Goal: Communication & Community: Participate in discussion

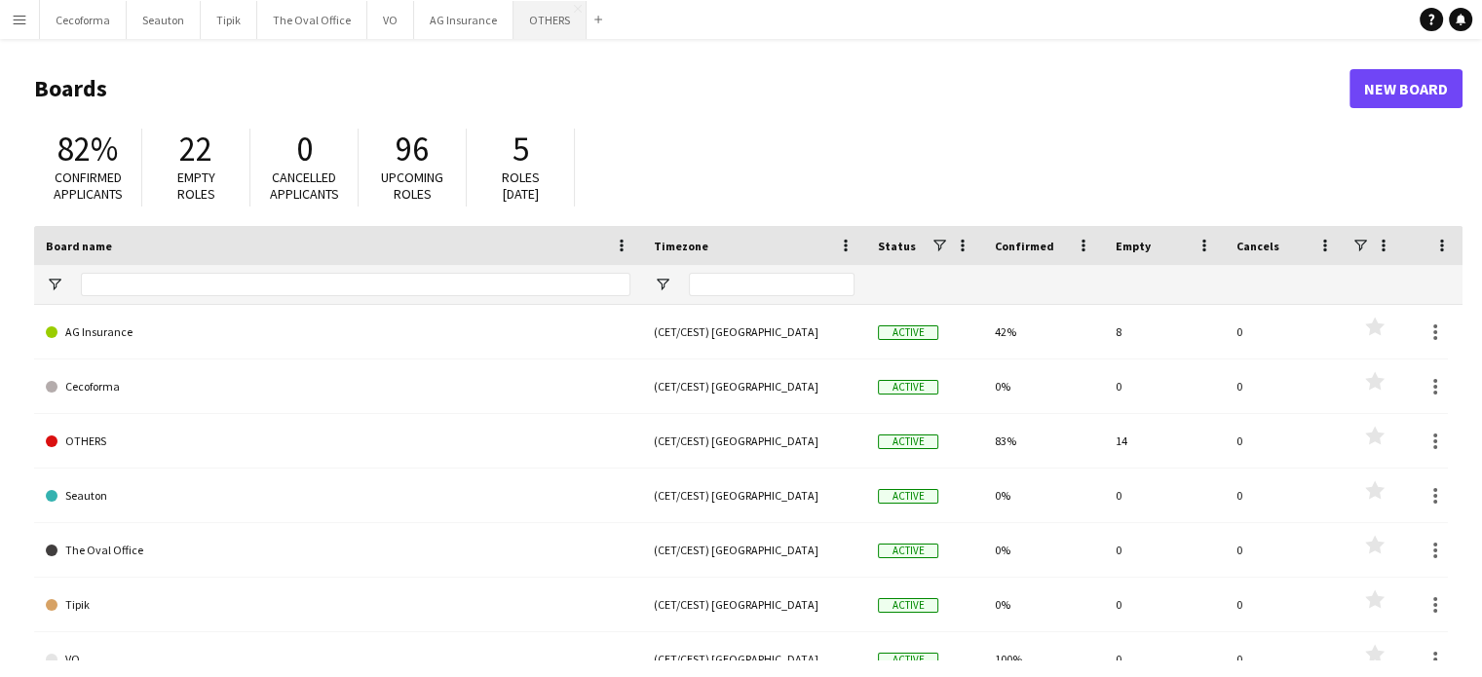
click at [526, 12] on button "OTHERS Close" at bounding box center [549, 20] width 73 height 38
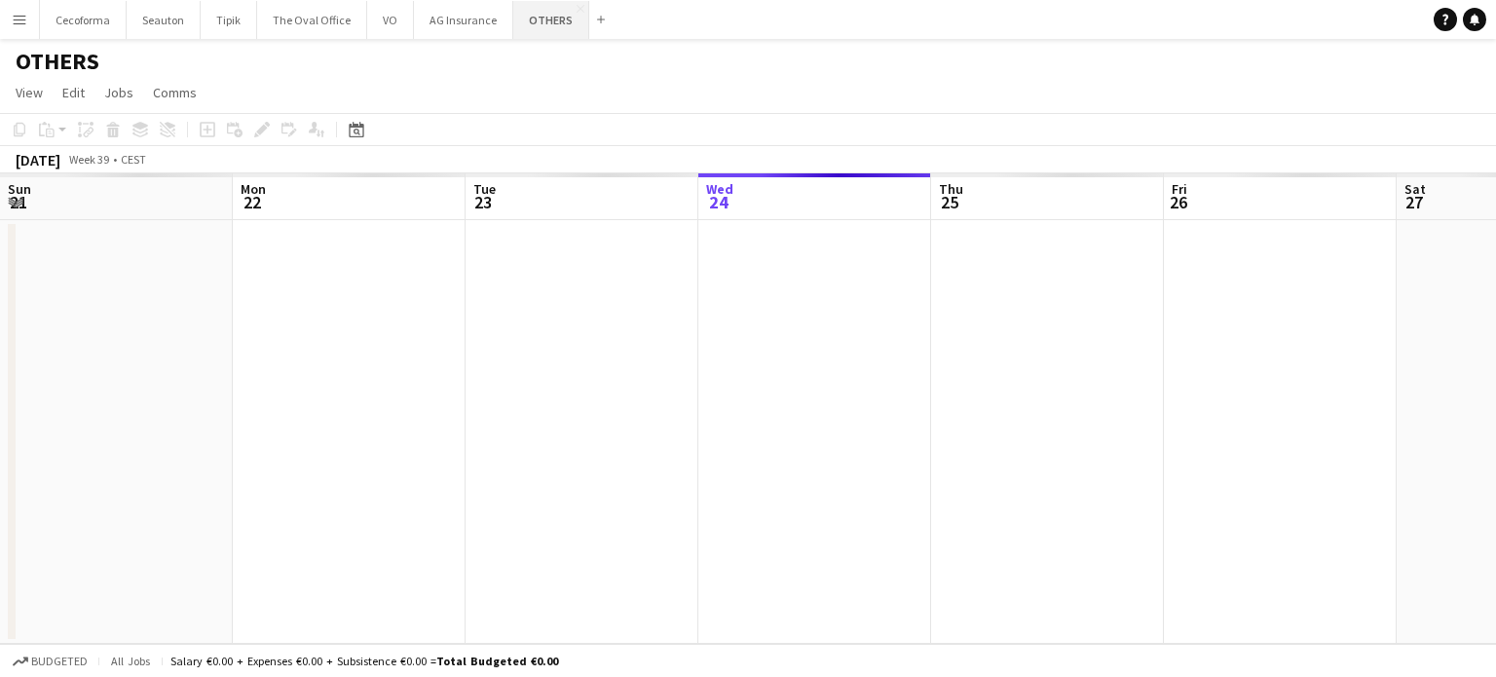
scroll to position [0, 466]
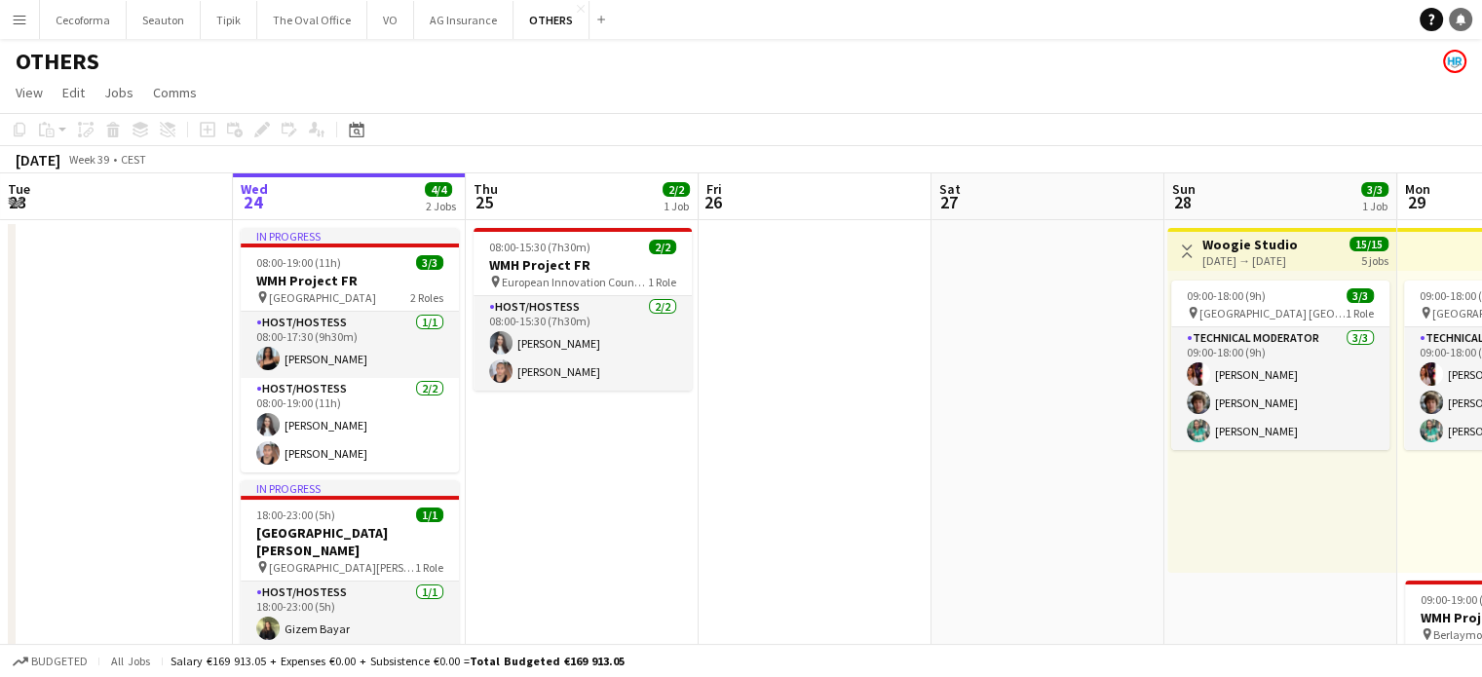
click at [1459, 21] on icon at bounding box center [1460, 19] width 10 height 10
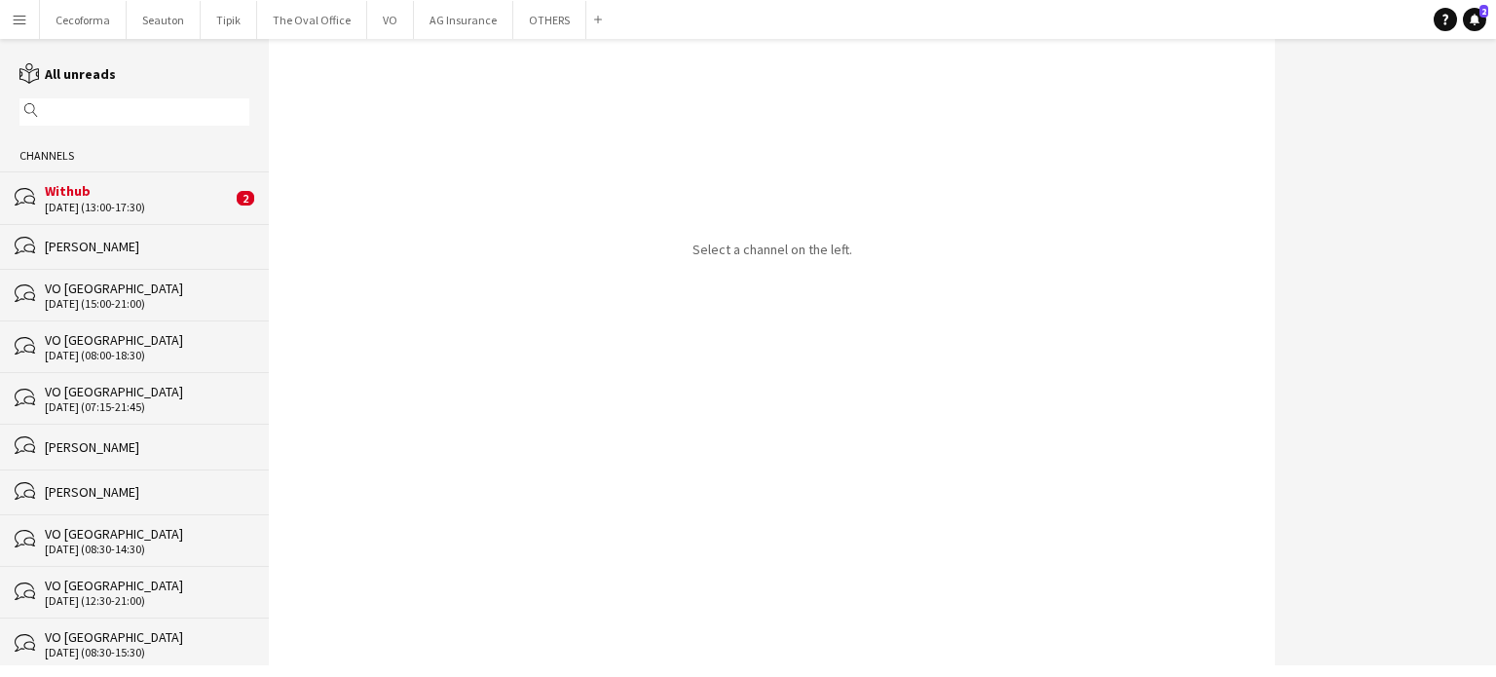
click at [91, 191] on div "Withub" at bounding box center [138, 191] width 187 height 18
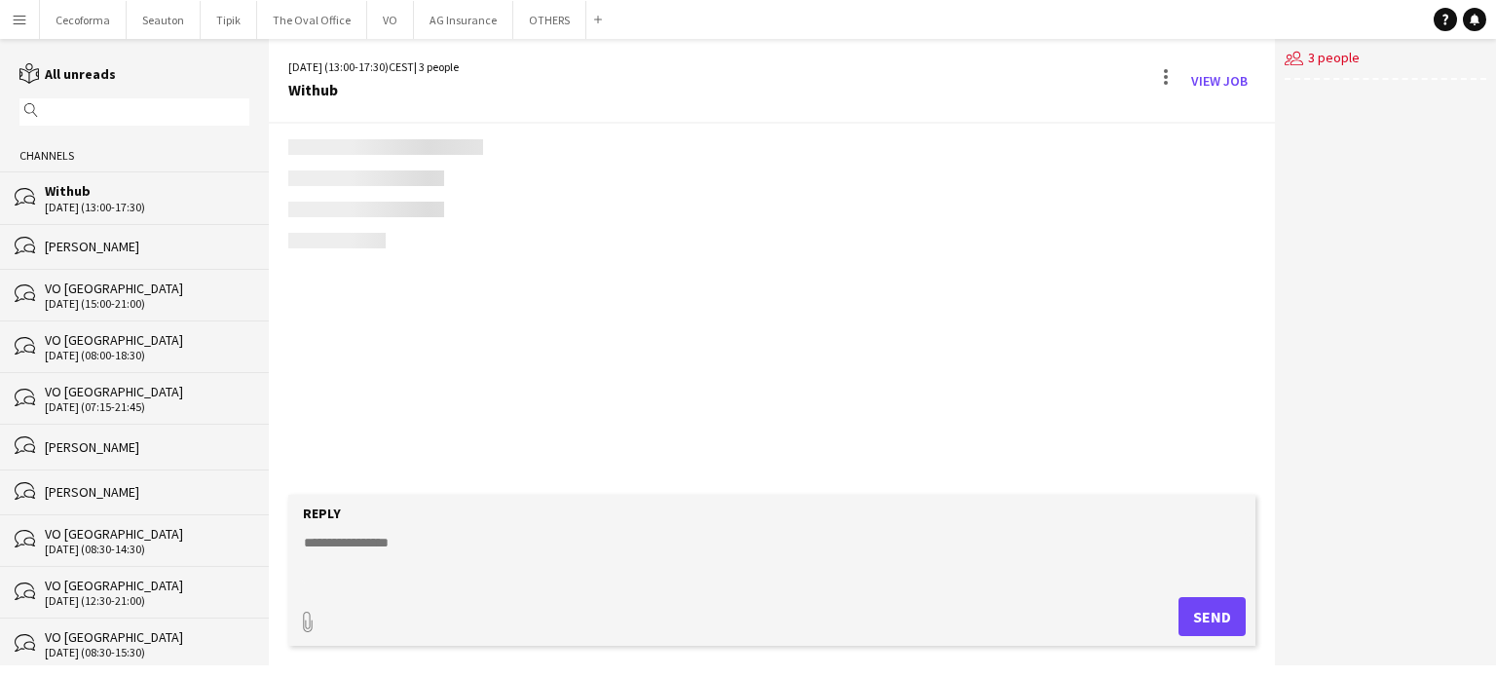
scroll to position [146, 0]
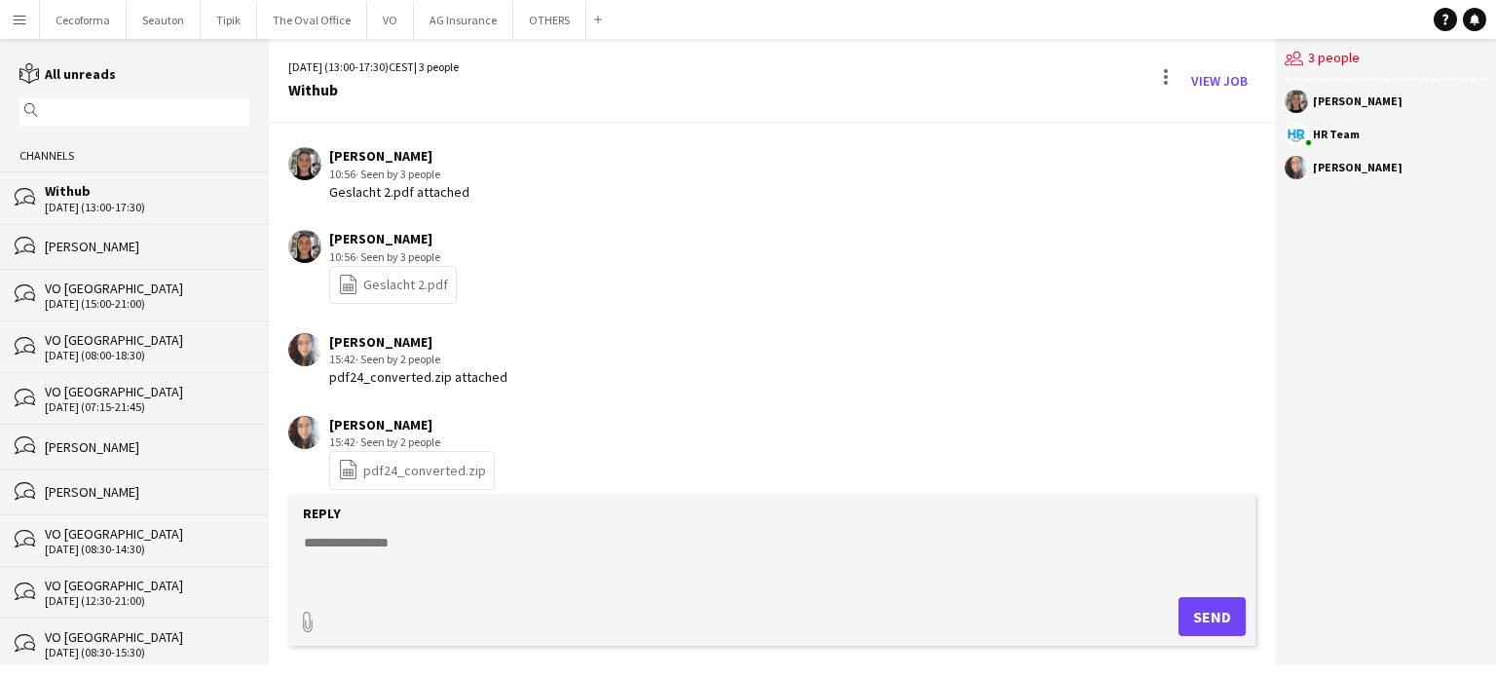
click at [383, 475] on link "file-spreadsheet pdf24_converted.zip" at bounding box center [412, 470] width 148 height 22
click at [838, 399] on div "[DATE] HR Team 10:25 · Seen by 3 people Bonjour les filles, vous devez nous env…" at bounding box center [772, 241] width 1006 height 526
click at [530, 19] on button "OTHERS Close" at bounding box center [549, 20] width 73 height 38
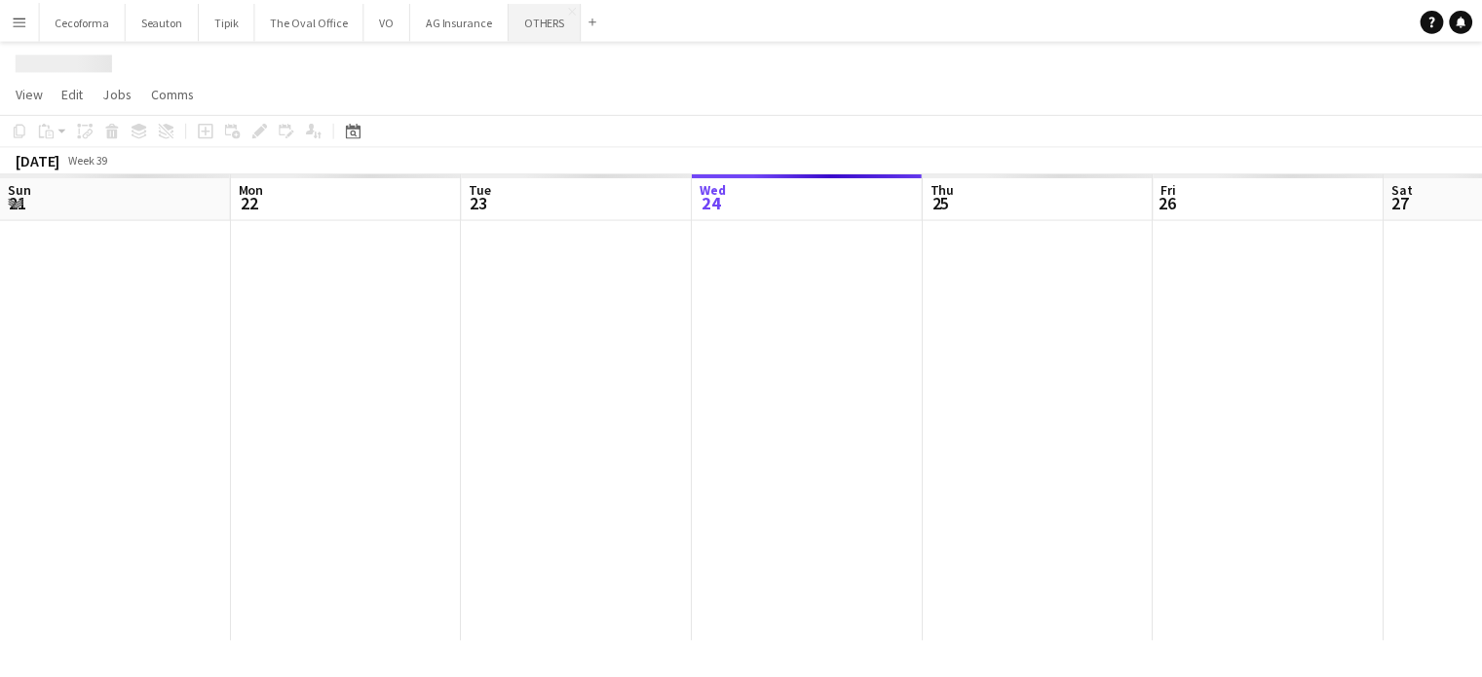
scroll to position [0, 466]
